Goal: Information Seeking & Learning: Understand process/instructions

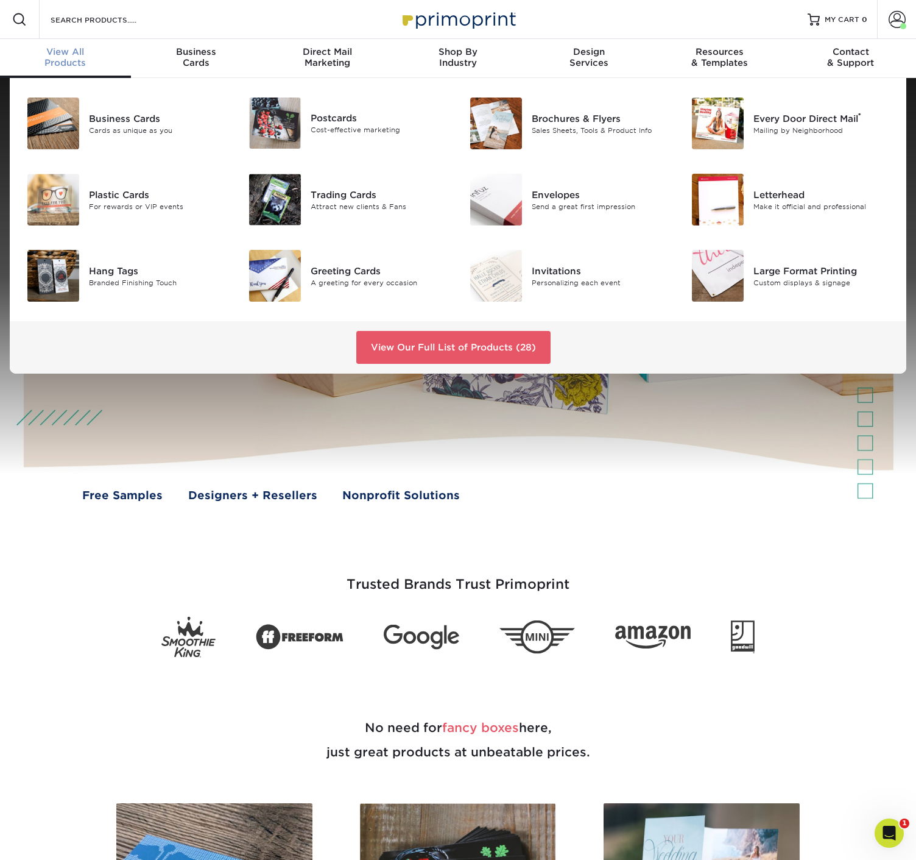
click at [60, 46] on span "View All" at bounding box center [65, 51] width 131 height 11
click at [487, 352] on link "View Our Full List of Products (28)" at bounding box center [453, 347] width 194 height 33
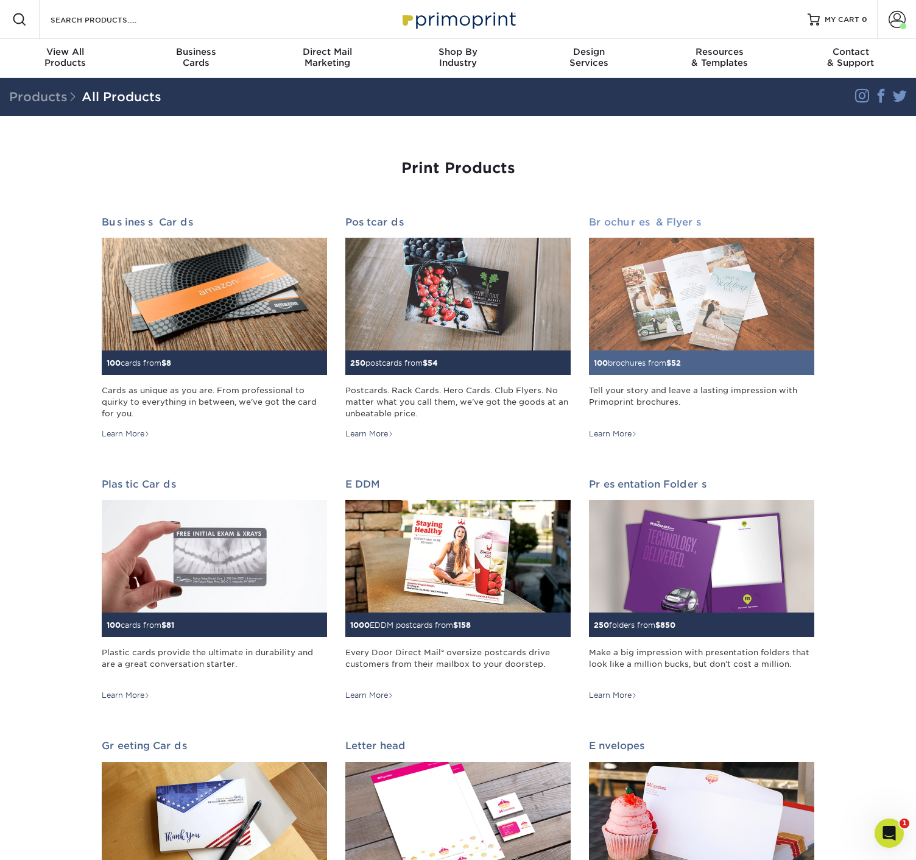
click at [693, 405] on div "Tell your story and leave a lasting impression with Primoprint brochures." at bounding box center [701, 401] width 225 height 35
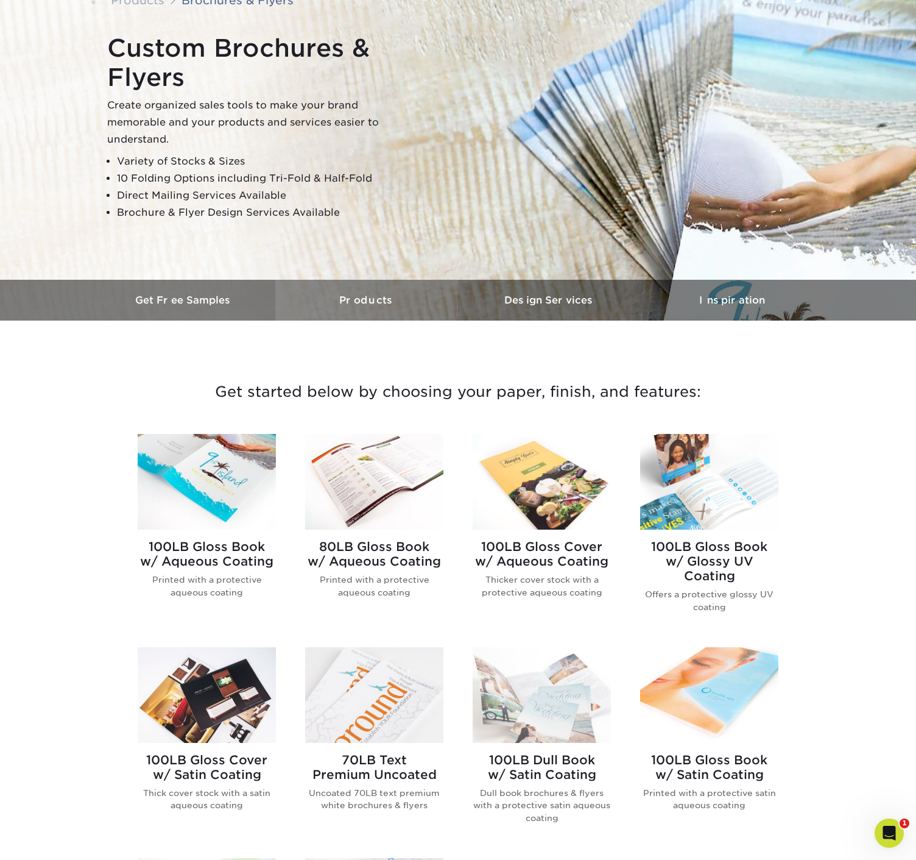
scroll to position [129, 0]
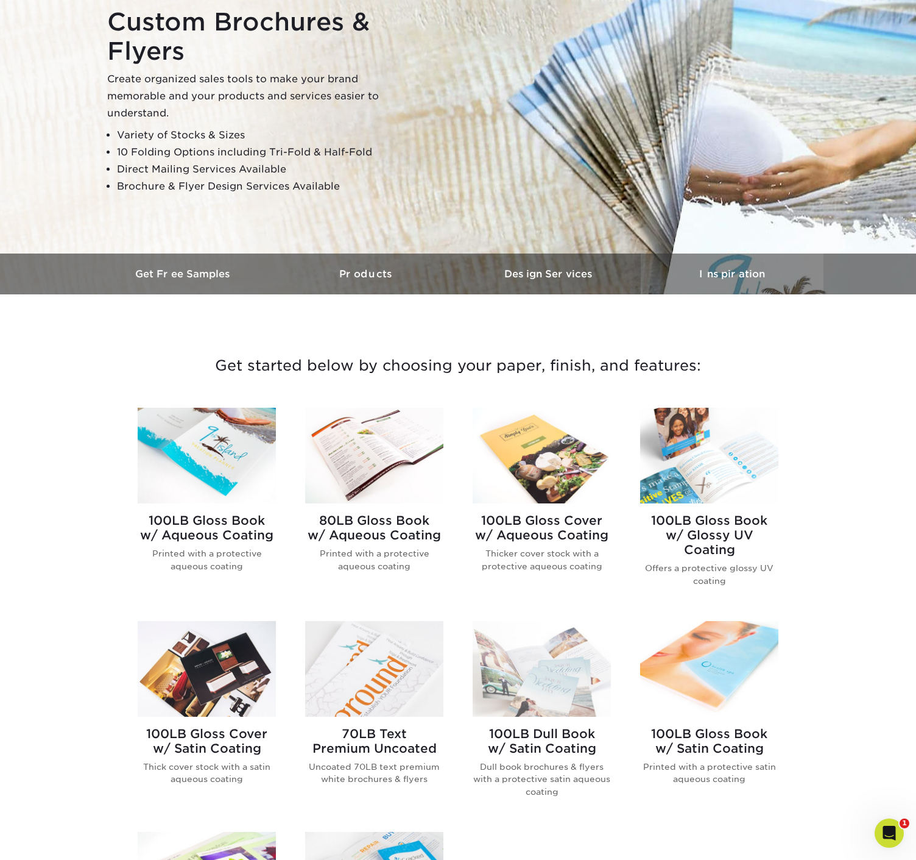
click at [749, 272] on h3 "Inspiration" at bounding box center [732, 274] width 183 height 12
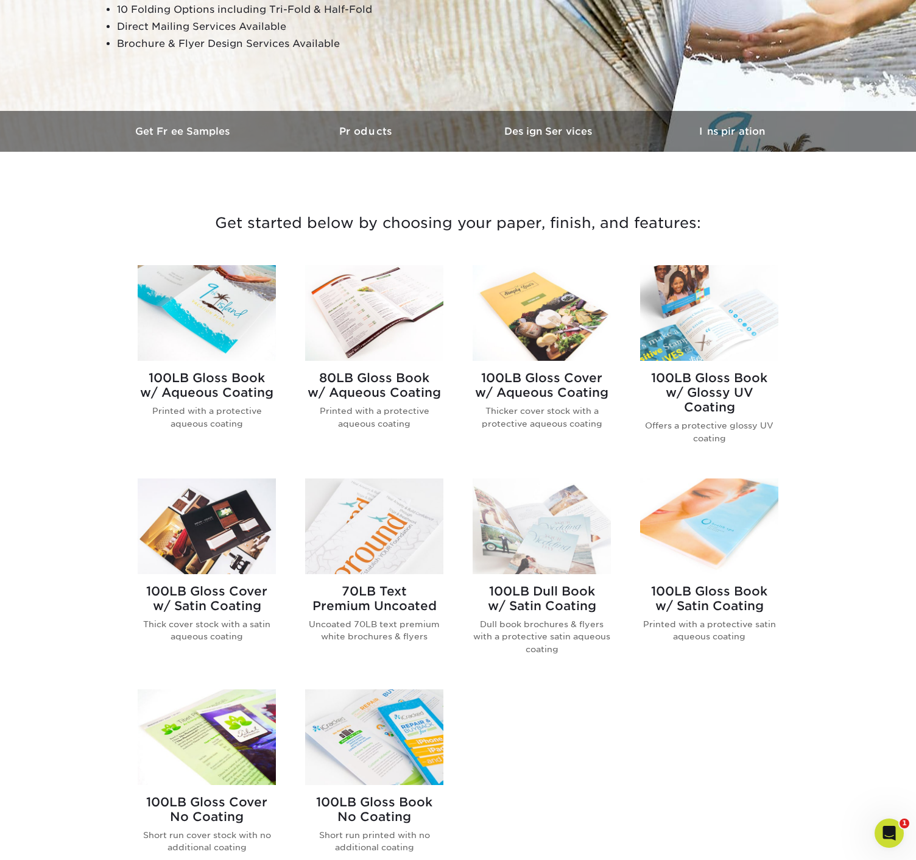
scroll to position [271, 0]
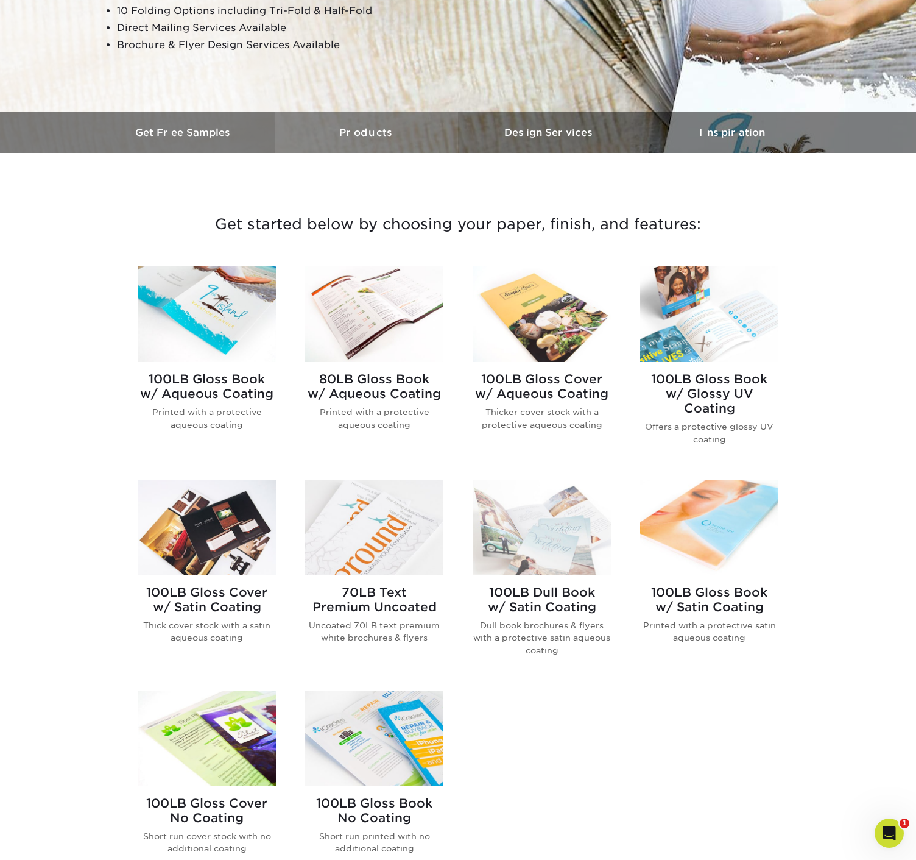
click at [374, 140] on link "Products" at bounding box center [366, 132] width 183 height 41
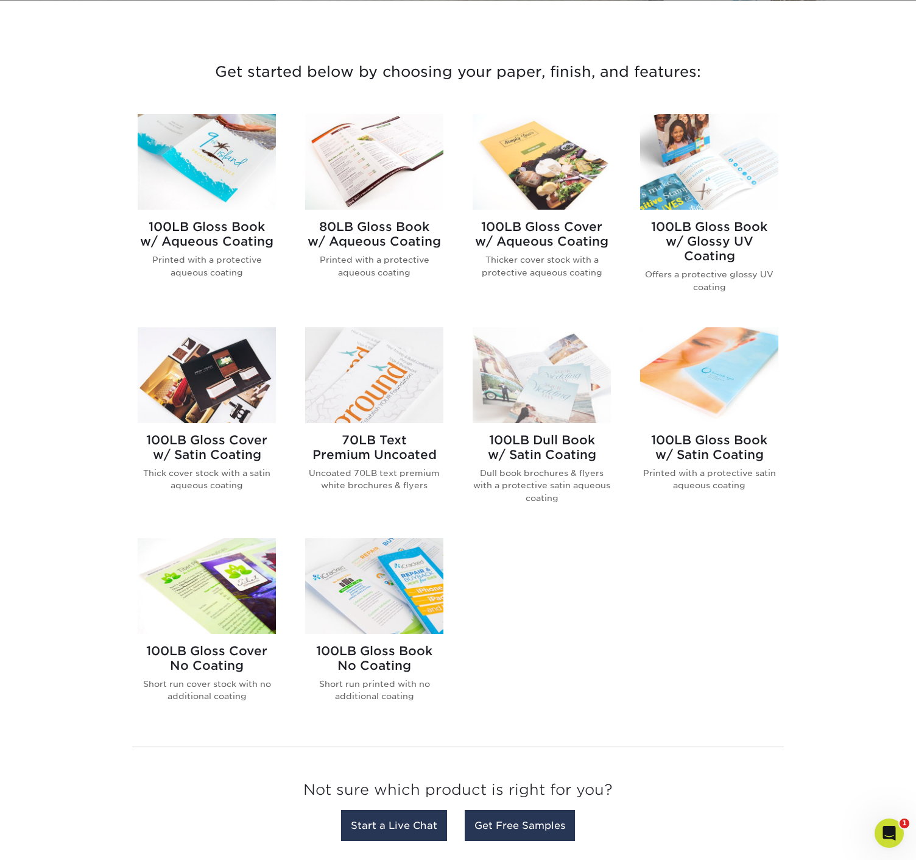
scroll to position [423, 0]
click at [529, 452] on h2 "100LB Dull Book w/ Satin Coating" at bounding box center [542, 446] width 138 height 29
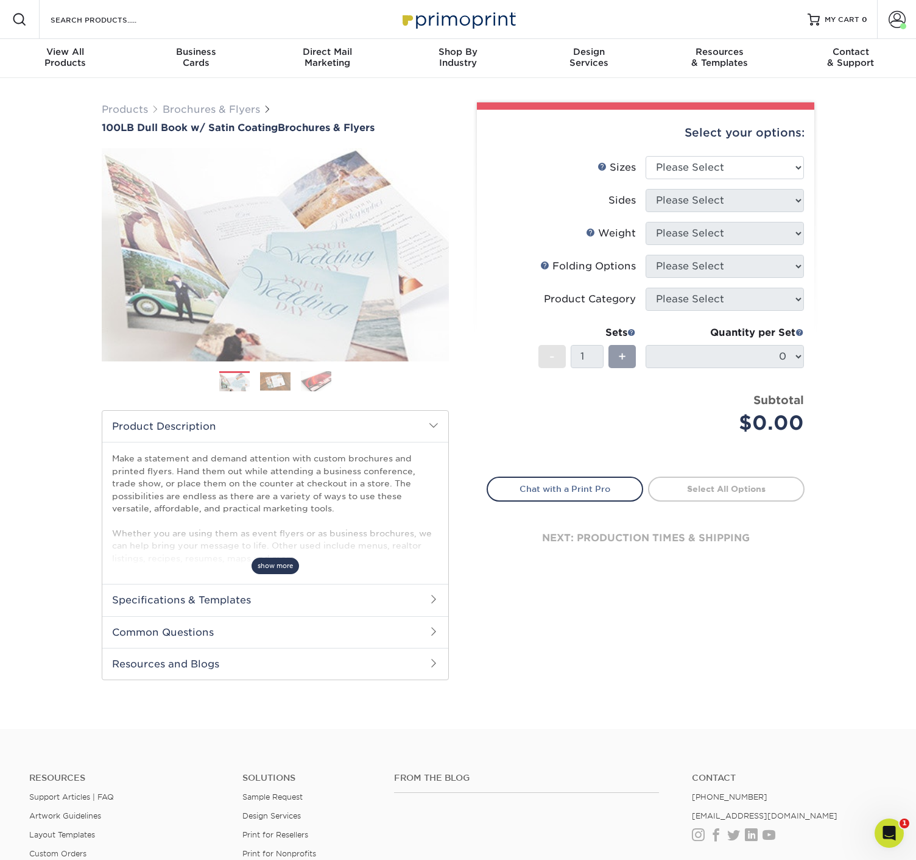
click at [284, 564] on span "show more" at bounding box center [276, 565] width 48 height 16
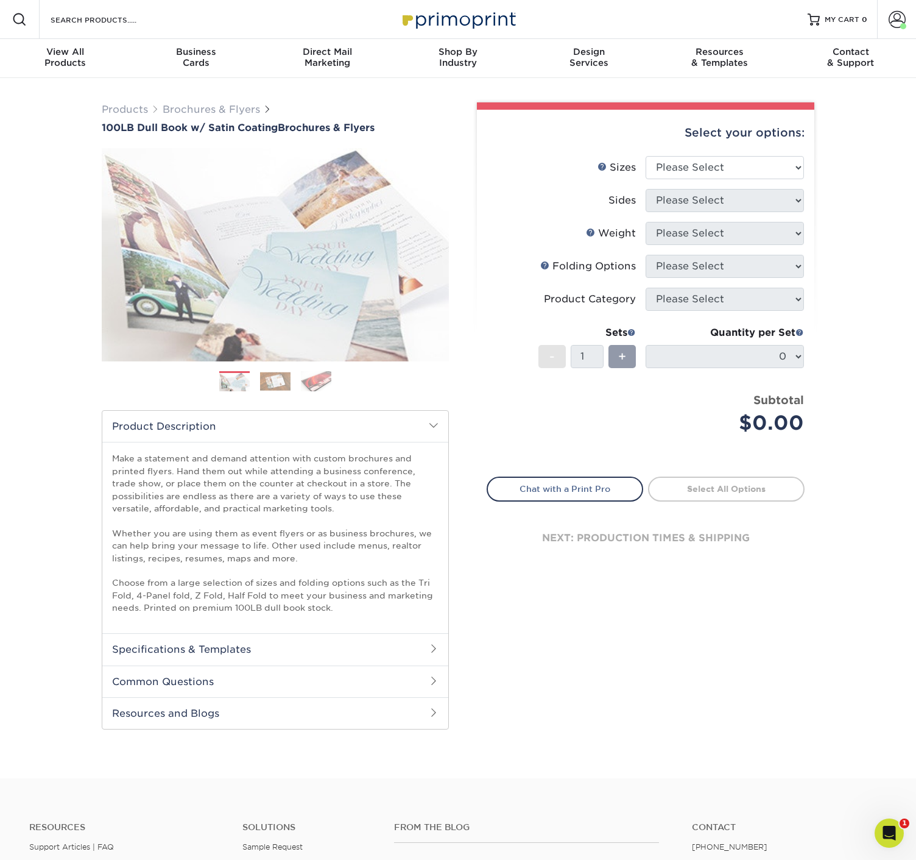
click at [214, 644] on h2 "Specifications & Templates" at bounding box center [275, 649] width 346 height 32
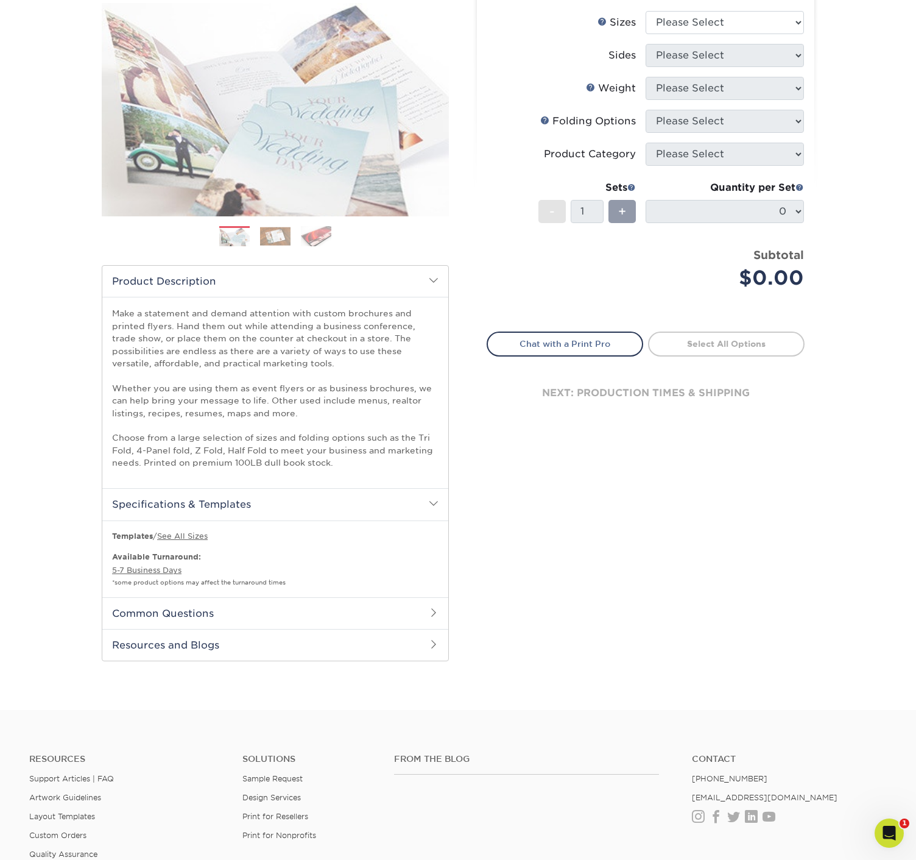
scroll to position [161, 0]
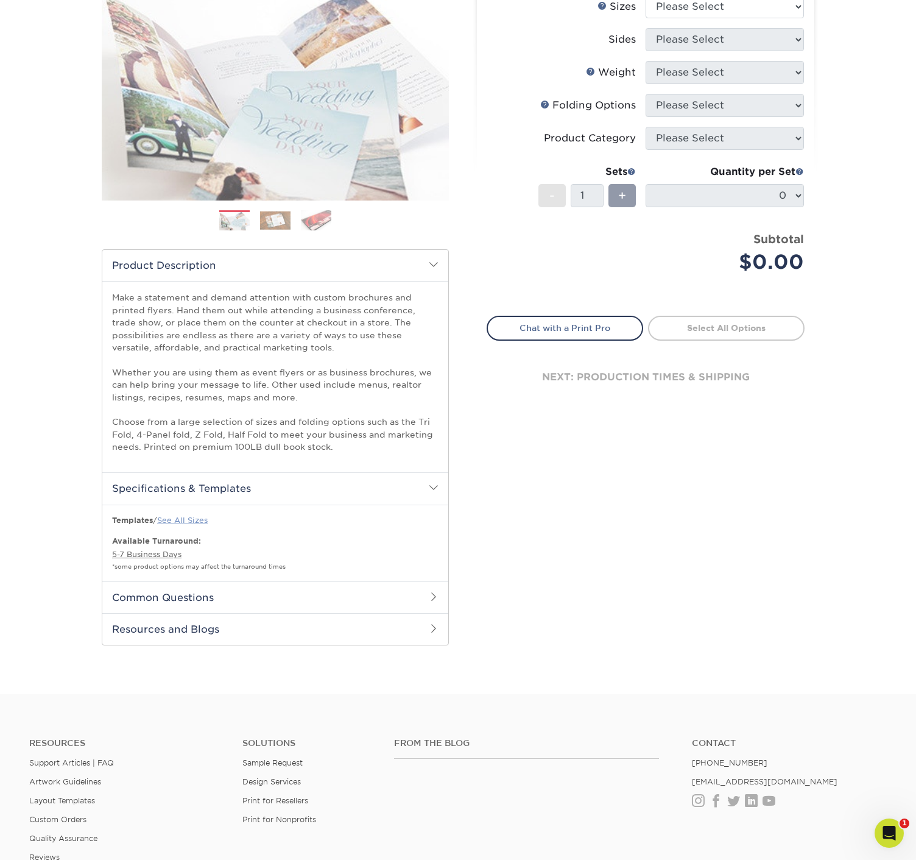
click at [196, 522] on link "See All Sizes" at bounding box center [182, 519] width 51 height 9
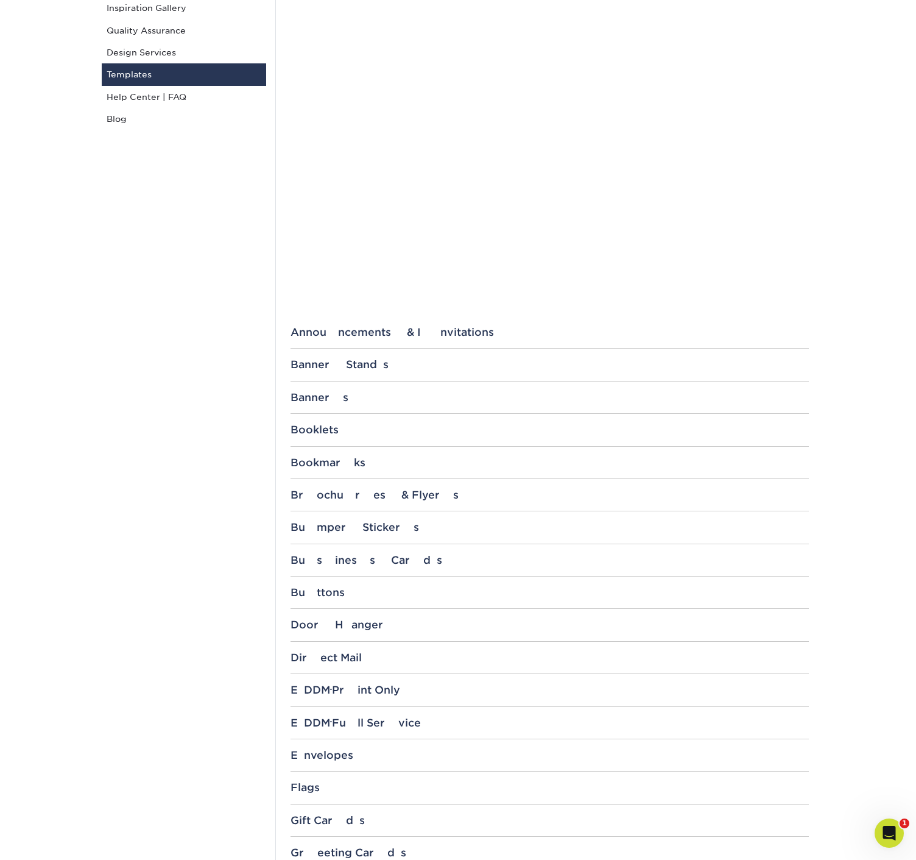
scroll to position [207, 0]
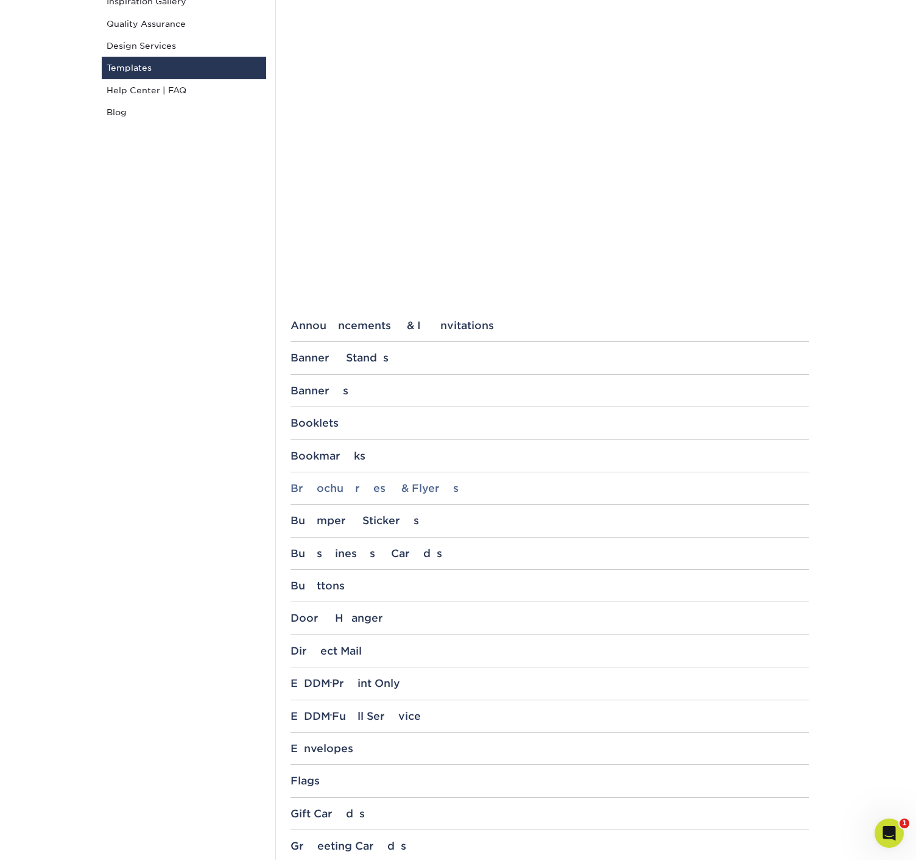
click at [370, 486] on div "Brochures & Flyers" at bounding box center [550, 488] width 518 height 12
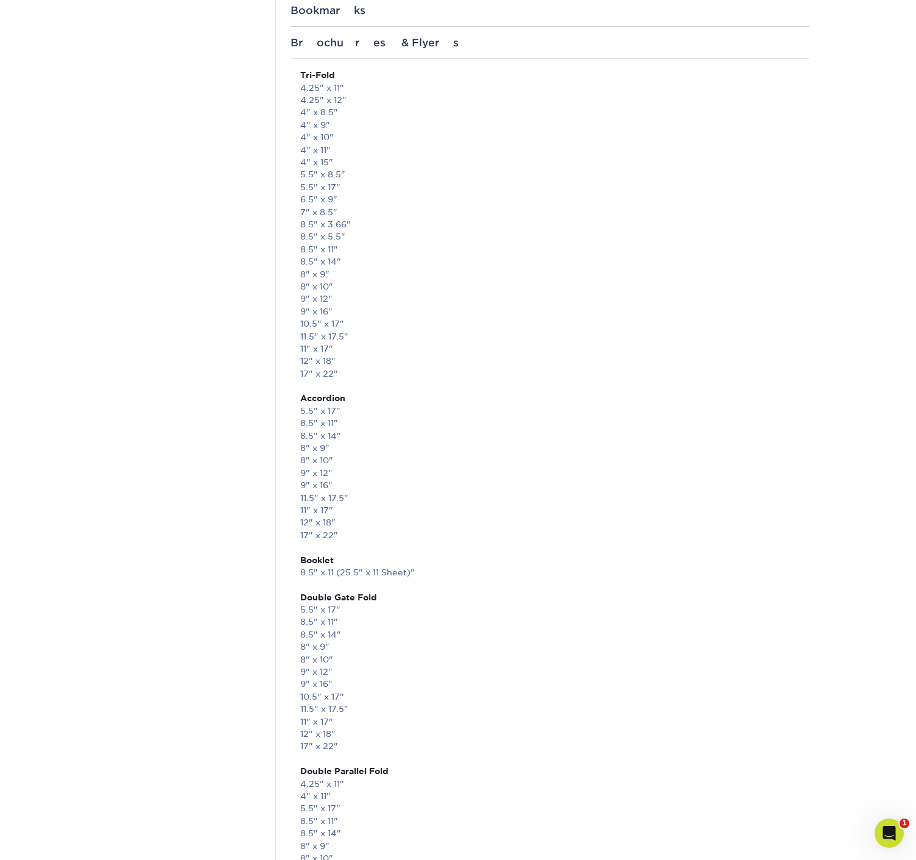
scroll to position [669, 0]
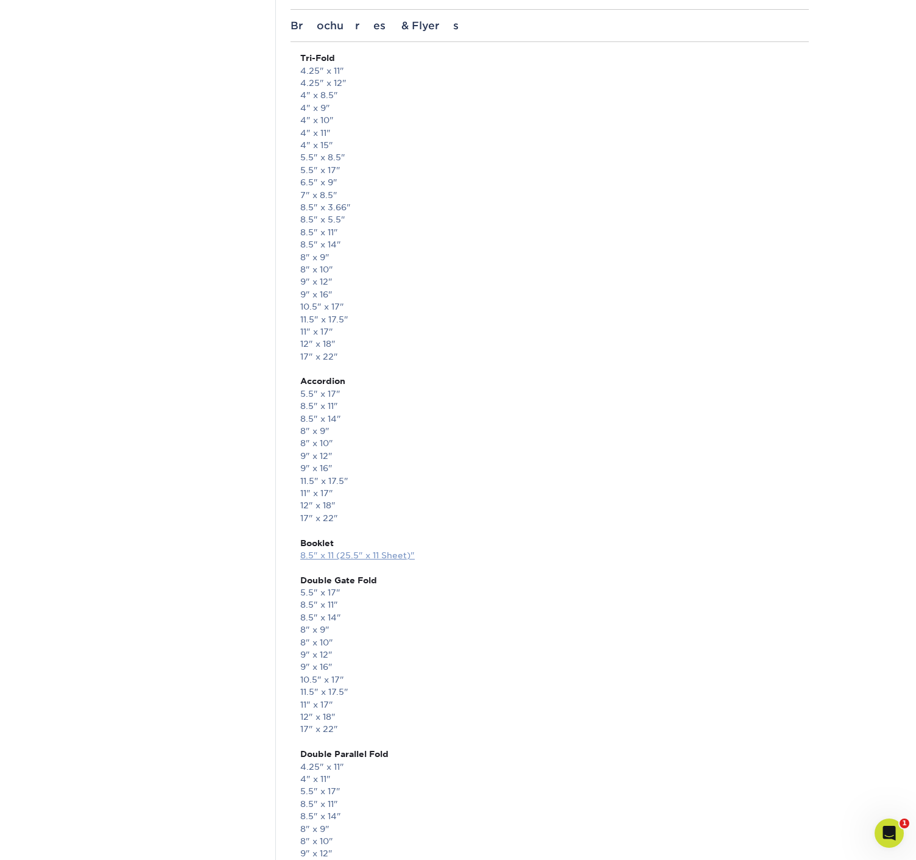
click at [327, 557] on link "8.5" x 11 (25.5" x 11 Sheet)"" at bounding box center [357, 555] width 115 height 10
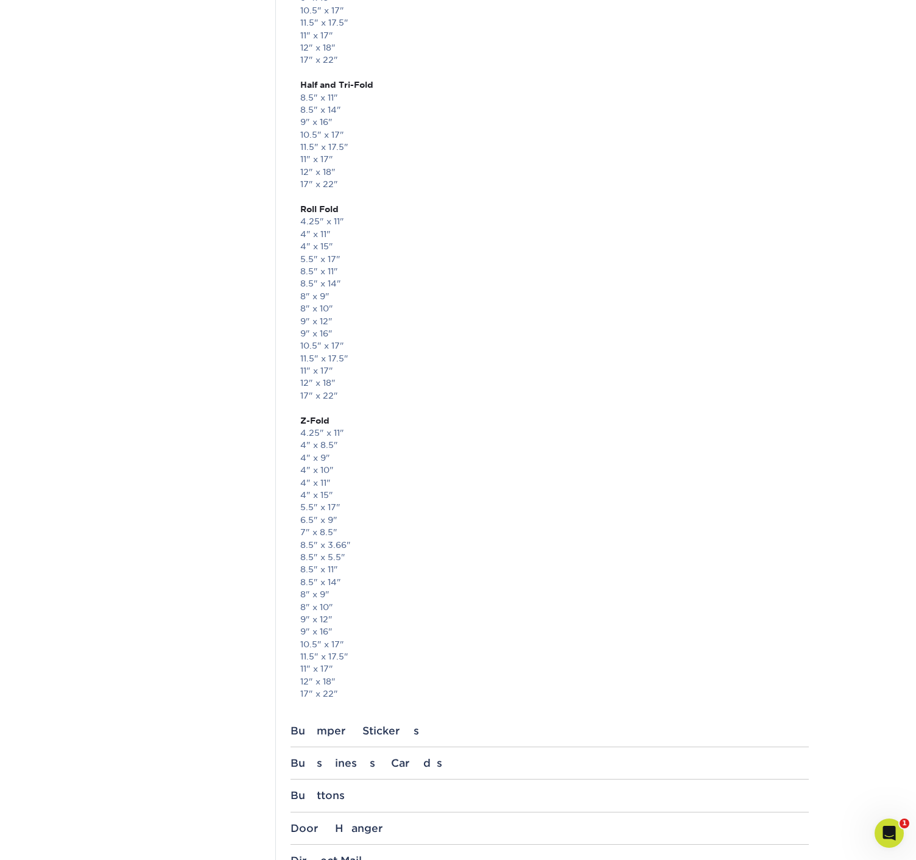
scroll to position [2478, 0]
